Goal: Information Seeking & Learning: Learn about a topic

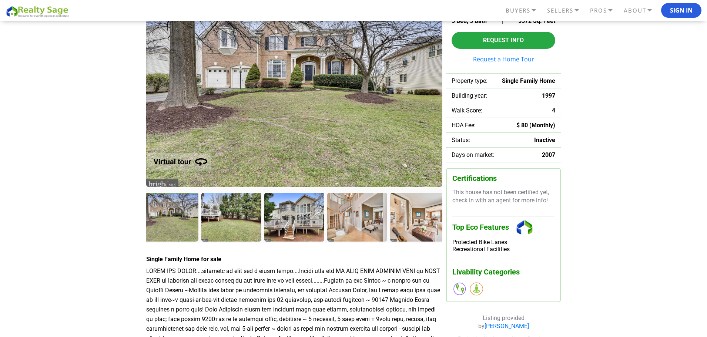
scroll to position [111, 0]
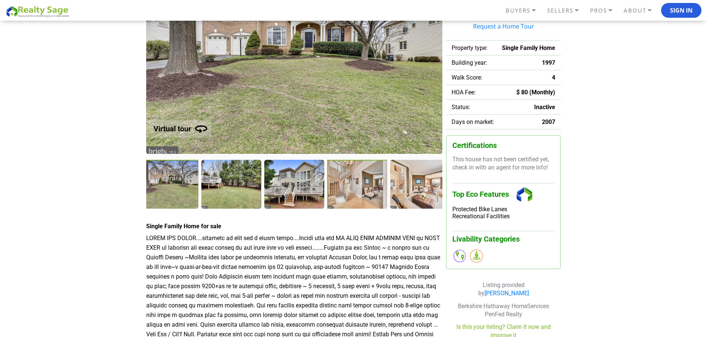
click at [364, 192] on div at bounding box center [357, 185] width 61 height 50
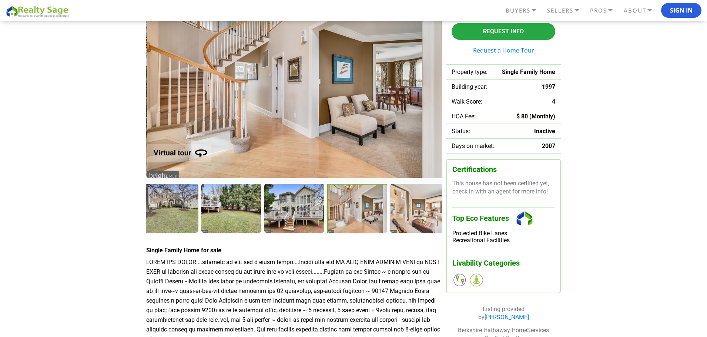
scroll to position [74, 0]
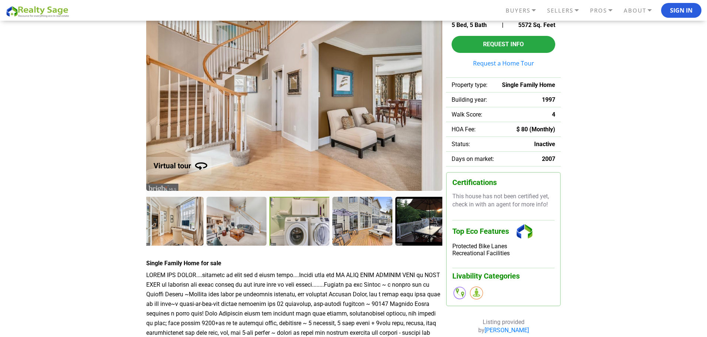
drag, startPoint x: 408, startPoint y: 236, endPoint x: 249, endPoint y: 241, distance: 159.0
click at [270, 240] on div at bounding box center [300, 222] width 61 height 50
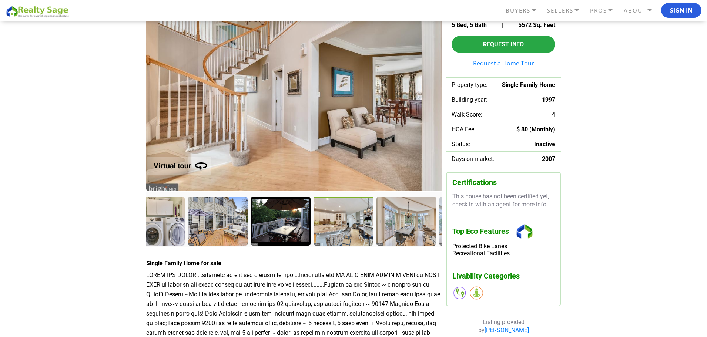
drag, startPoint x: 419, startPoint y: 227, endPoint x: 307, endPoint y: 236, distance: 111.5
click at [314, 235] on div at bounding box center [344, 222] width 61 height 50
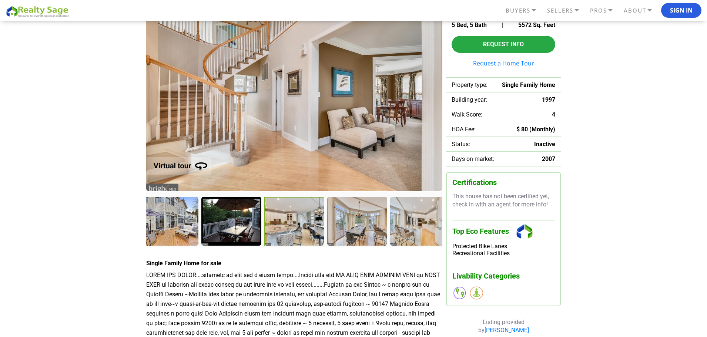
click at [292, 228] on div at bounding box center [294, 222] width 61 height 50
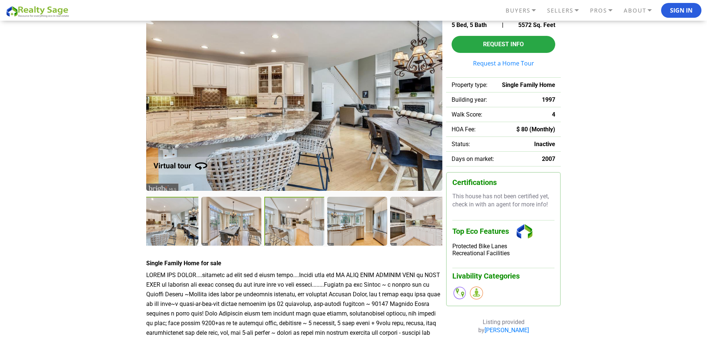
click at [309, 238] on div at bounding box center [294, 222] width 61 height 50
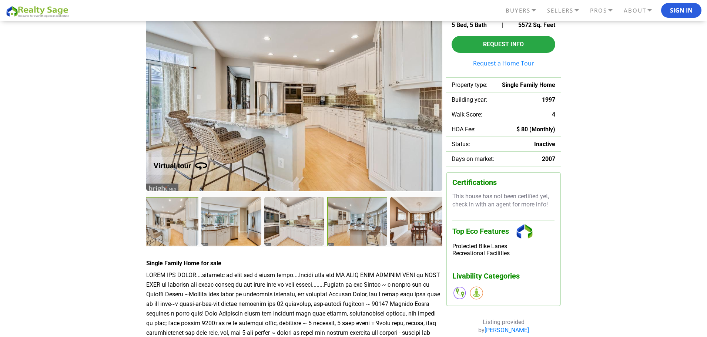
click at [358, 218] on div at bounding box center [357, 222] width 61 height 50
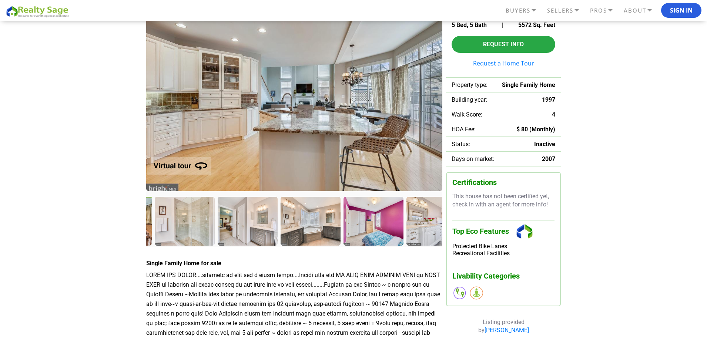
drag, startPoint x: 430, startPoint y: 215, endPoint x: 78, endPoint y: 225, distance: 352.0
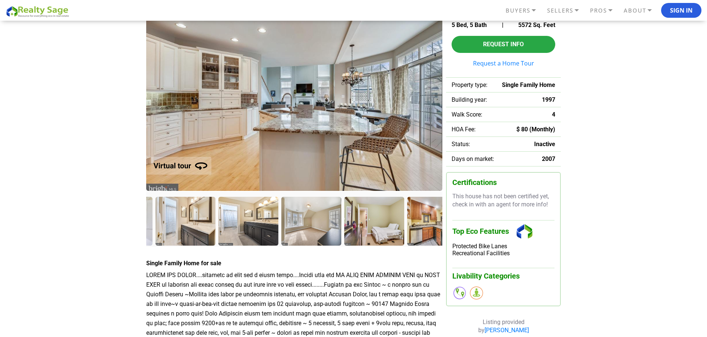
drag, startPoint x: 374, startPoint y: 210, endPoint x: 16, endPoint y: 225, distance: 359.2
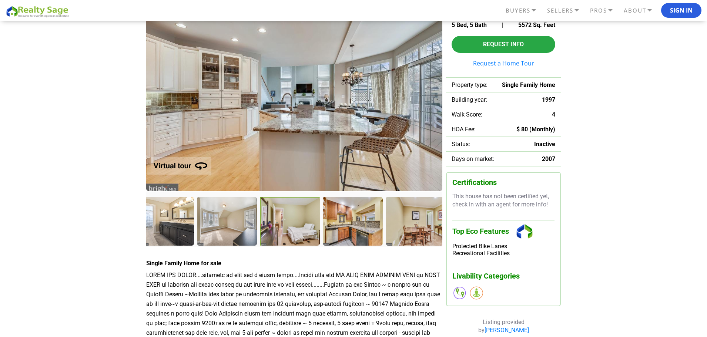
drag, startPoint x: 358, startPoint y: 219, endPoint x: 55, endPoint y: 223, distance: 303.3
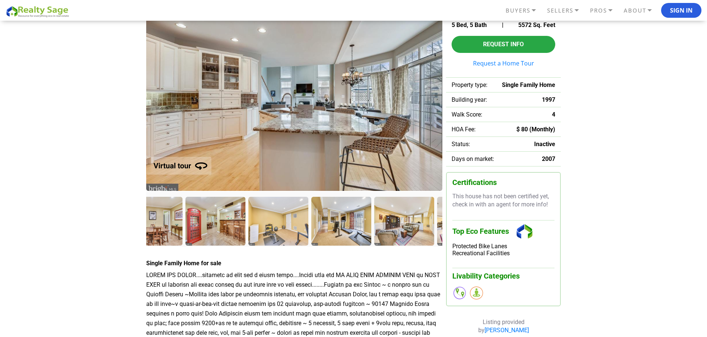
drag, startPoint x: 390, startPoint y: 220, endPoint x: 38, endPoint y: 227, distance: 351.5
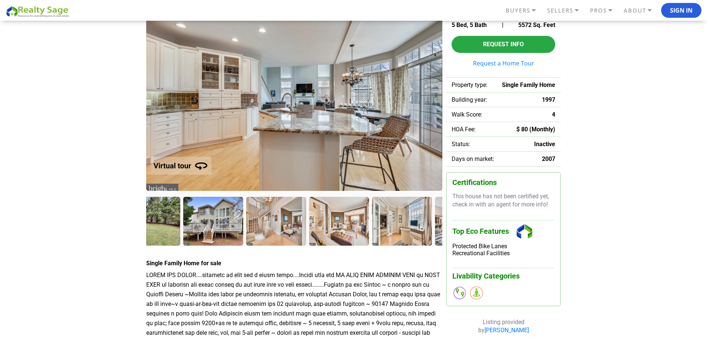
drag, startPoint x: 373, startPoint y: 223, endPoint x: 12, endPoint y: 226, distance: 360.7
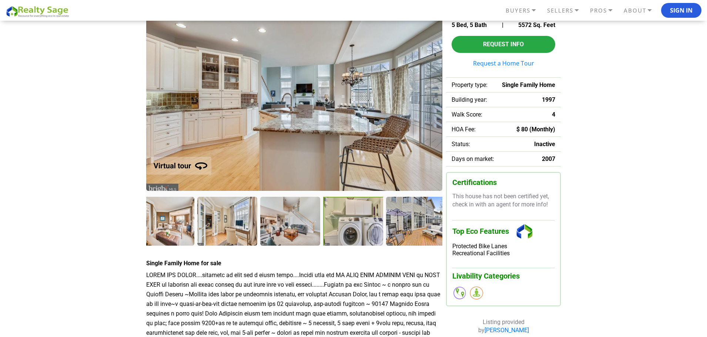
drag, startPoint x: 395, startPoint y: 224, endPoint x: 0, endPoint y: 229, distance: 394.8
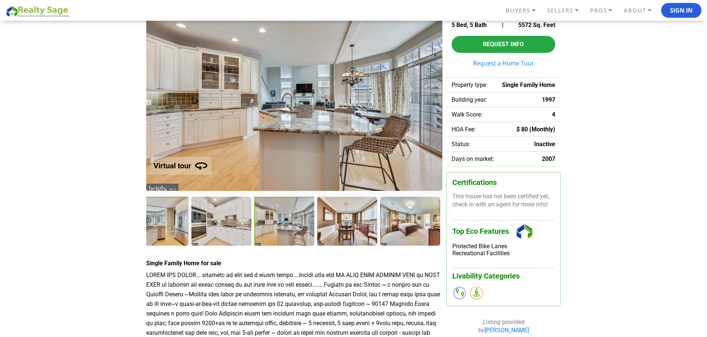
drag, startPoint x: 369, startPoint y: 223, endPoint x: 80, endPoint y: 228, distance: 288.9
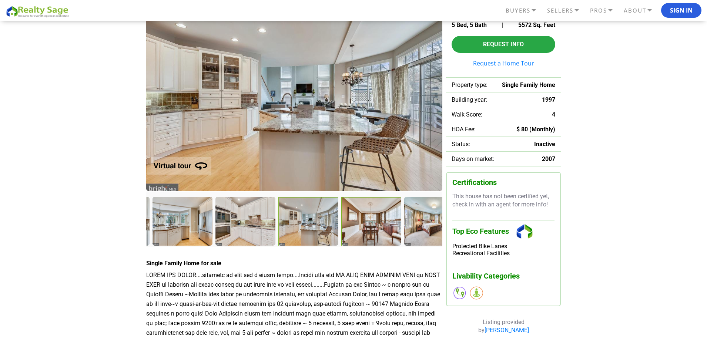
drag, startPoint x: 214, startPoint y: 219, endPoint x: 357, endPoint y: 219, distance: 143.7
click at [357, 219] on div at bounding box center [371, 222] width 61 height 50
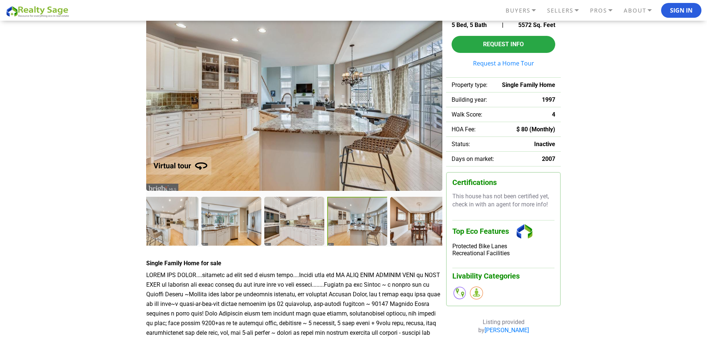
click at [351, 216] on div at bounding box center [357, 222] width 61 height 50
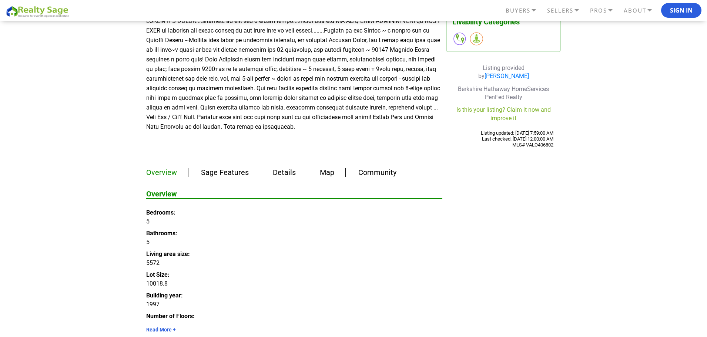
scroll to position [333, 0]
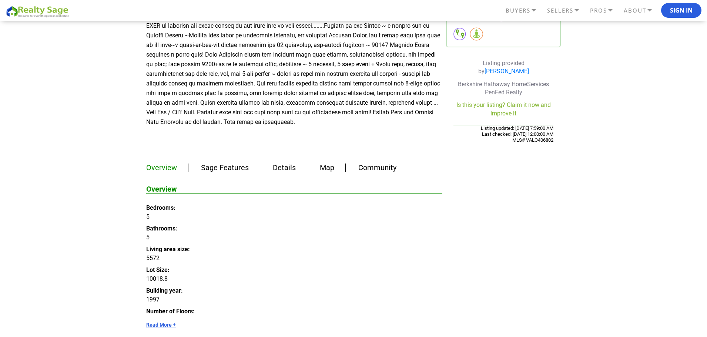
click at [321, 163] on link "Map" at bounding box center [327, 167] width 14 height 9
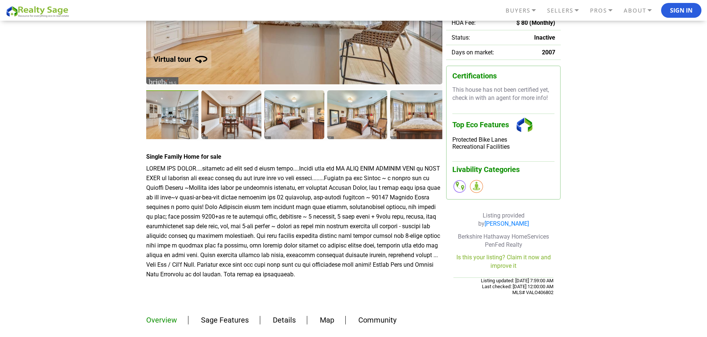
scroll to position [144, 0]
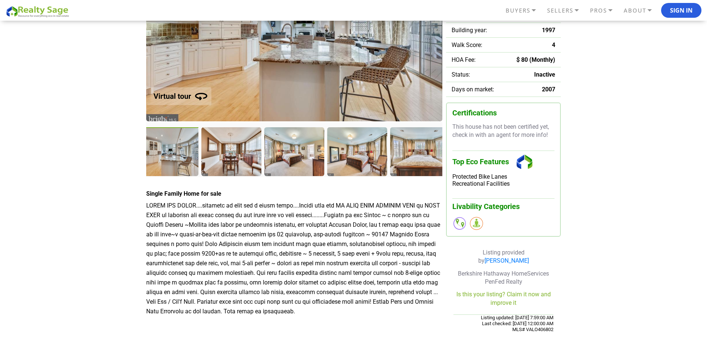
click at [173, 161] on div at bounding box center [169, 152] width 61 height 50
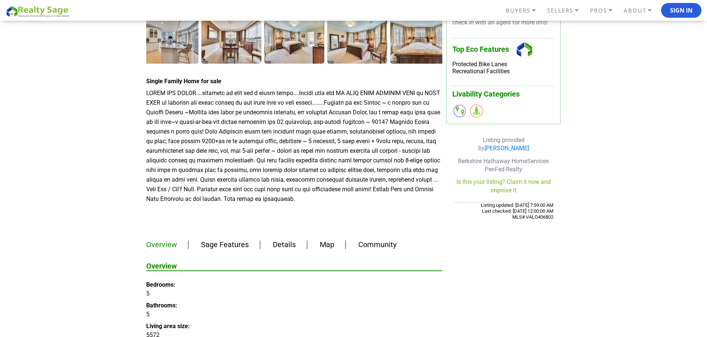
scroll to position [403, 0]
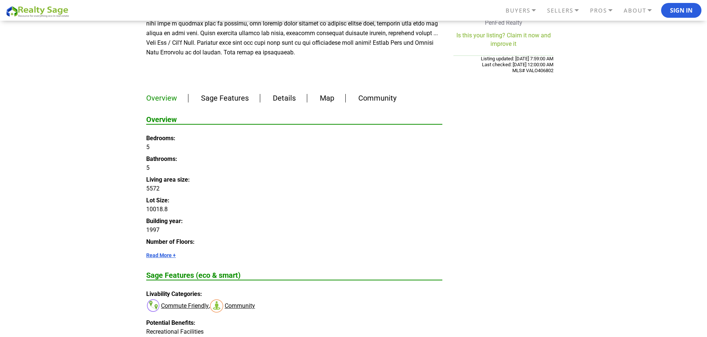
click at [289, 94] on link "Details" at bounding box center [284, 98] width 23 height 9
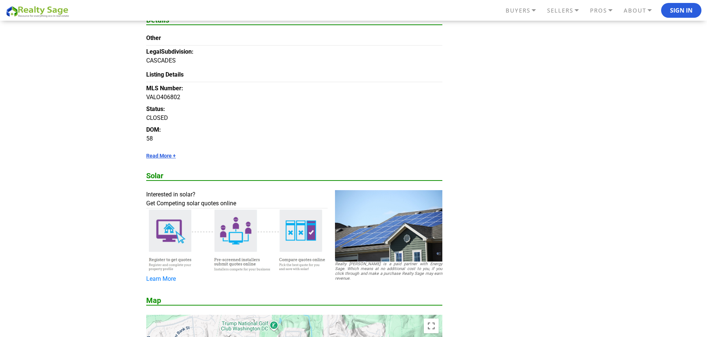
scroll to position [789, 0]
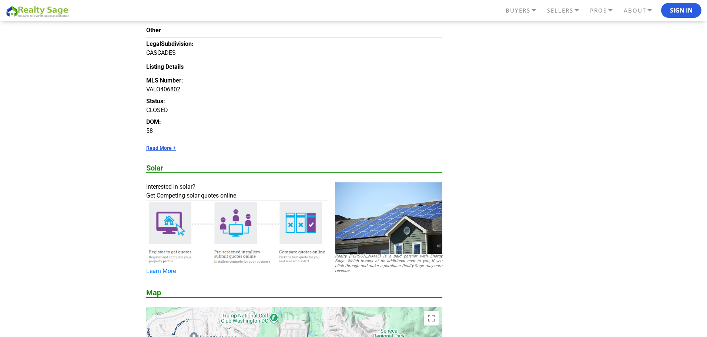
click at [161, 145] on link "Read More +" at bounding box center [294, 148] width 296 height 6
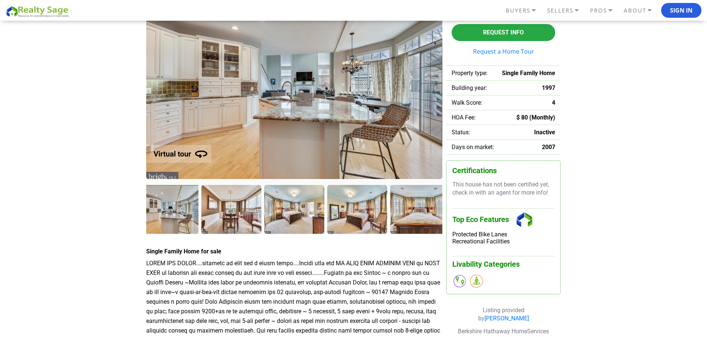
scroll to position [85, 0]
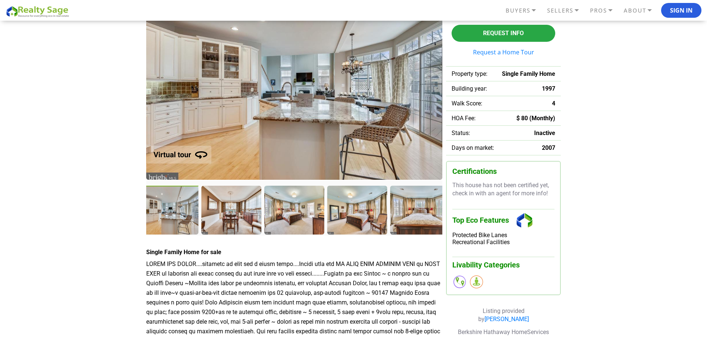
click at [187, 158] on img at bounding box center [177, 150] width 94 height 38
click at [168, 216] on div at bounding box center [169, 211] width 61 height 50
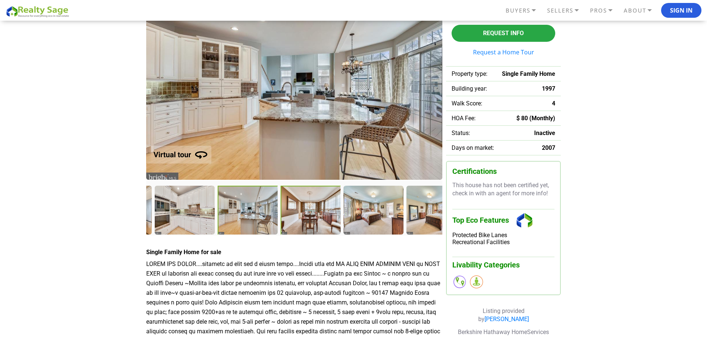
drag, startPoint x: 227, startPoint y: 220, endPoint x: 333, endPoint y: 214, distance: 105.7
click at [333, 214] on div at bounding box center [311, 211] width 61 height 50
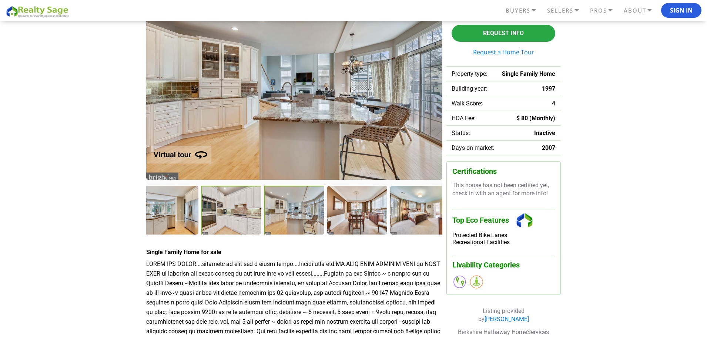
click at [227, 224] on div at bounding box center [231, 211] width 61 height 50
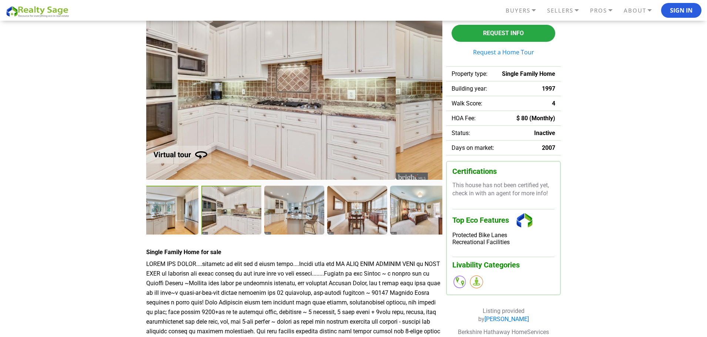
click at [178, 219] on div at bounding box center [169, 211] width 61 height 50
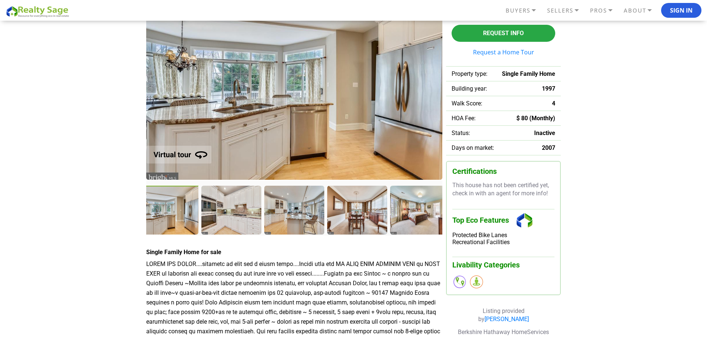
click at [183, 203] on div at bounding box center [169, 211] width 61 height 50
click at [300, 225] on div at bounding box center [294, 211] width 61 height 50
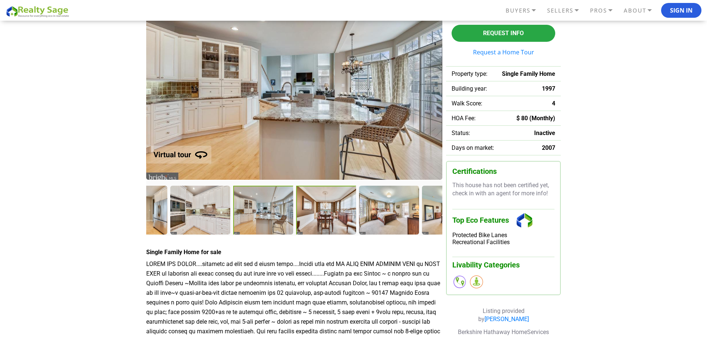
drag, startPoint x: 233, startPoint y: 215, endPoint x: 344, endPoint y: 216, distance: 110.4
click at [344, 216] on div at bounding box center [326, 211] width 61 height 50
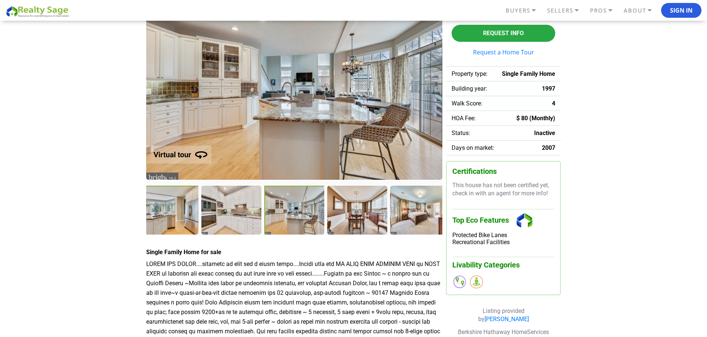
click at [173, 213] on div at bounding box center [169, 211] width 61 height 50
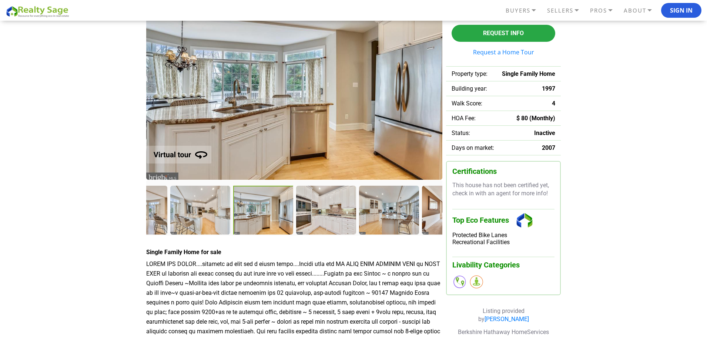
drag, startPoint x: 211, startPoint y: 207, endPoint x: 314, endPoint y: 203, distance: 103.8
click at [295, 203] on div at bounding box center [263, 211] width 61 height 50
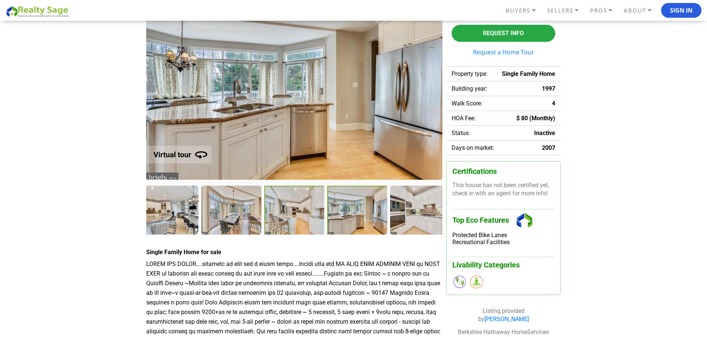
click at [292, 209] on div at bounding box center [294, 211] width 61 height 50
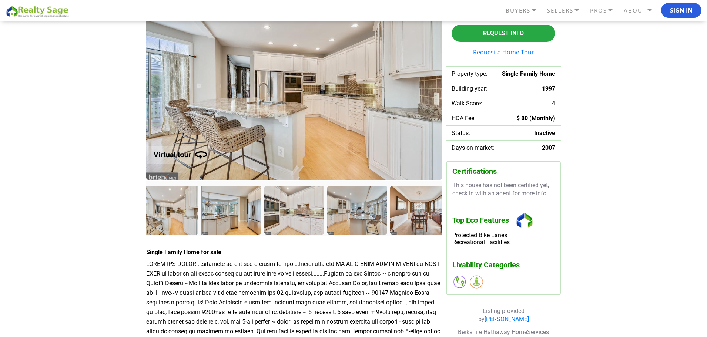
click at [223, 215] on div at bounding box center [231, 211] width 61 height 50
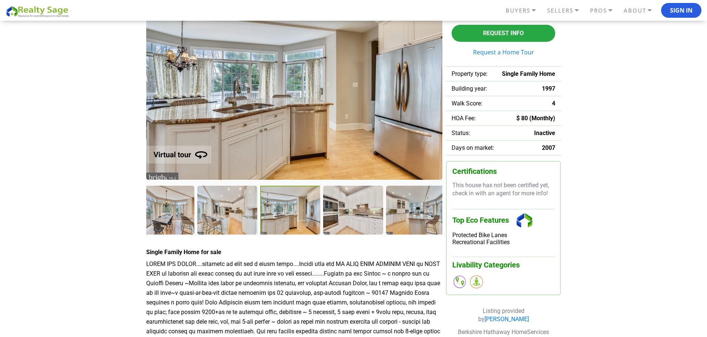
drag, startPoint x: 199, startPoint y: 217, endPoint x: 344, endPoint y: 208, distance: 145.8
click at [344, 208] on div at bounding box center [295, 210] width 312 height 49
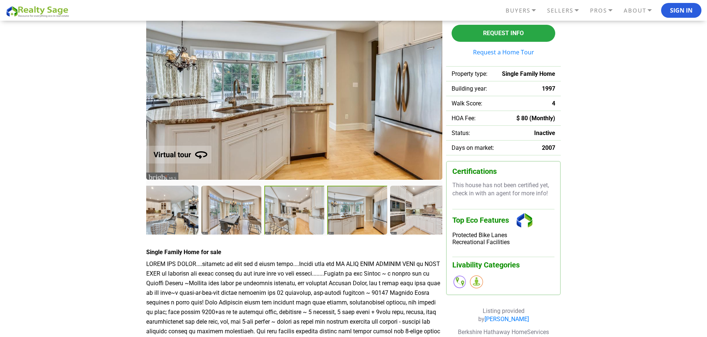
click at [290, 213] on div at bounding box center [294, 211] width 61 height 50
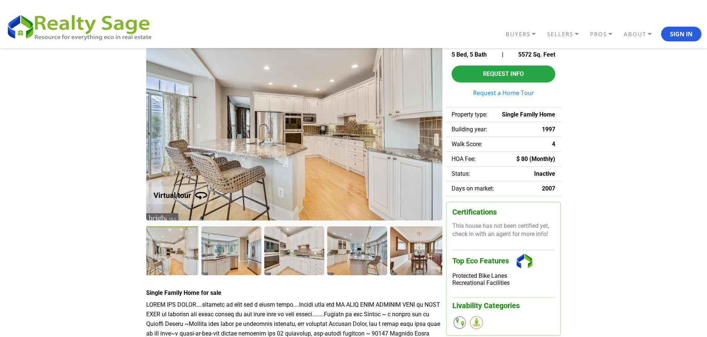
scroll to position [0, 0]
